Goal: Navigation & Orientation: Find specific page/section

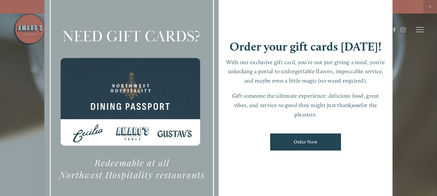
click at [334, 47] on div at bounding box center [218, 98] width 437 height 196
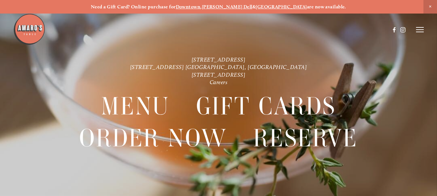
click at [334, 29] on icon at bounding box center [420, 30] width 8 height 6
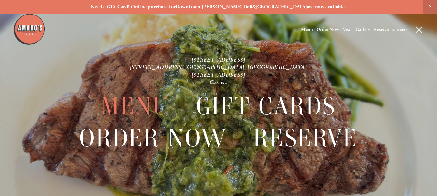
click at [142, 102] on span "Menu" at bounding box center [135, 106] width 69 height 32
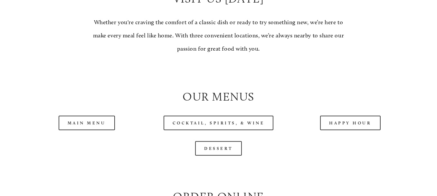
scroll to position [580, 0]
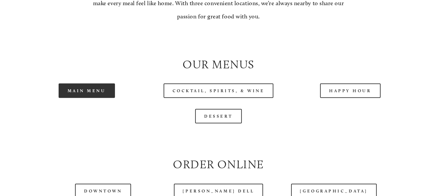
click at [100, 98] on link "Main Menu" at bounding box center [87, 90] width 56 height 15
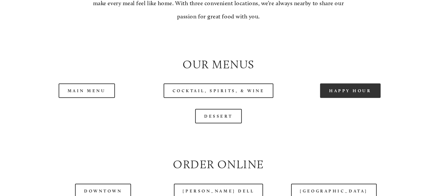
click at [334, 98] on link "Happy Hour" at bounding box center [350, 90] width 61 height 15
